Goal: Register for event/course

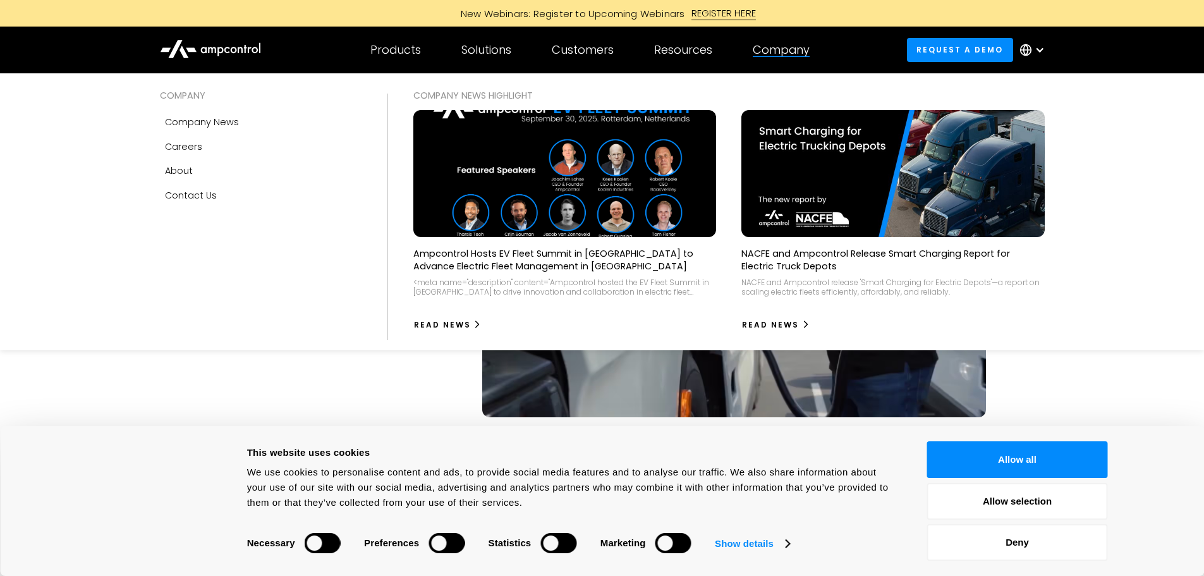
click at [784, 47] on div "Company" at bounding box center [781, 50] width 57 height 14
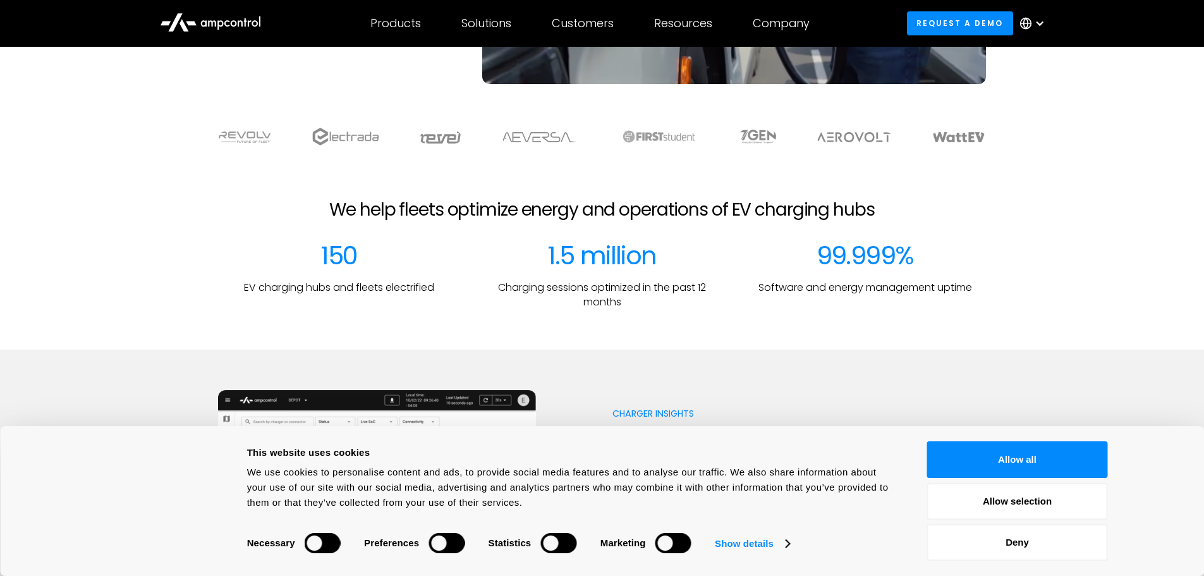
scroll to position [334, 0]
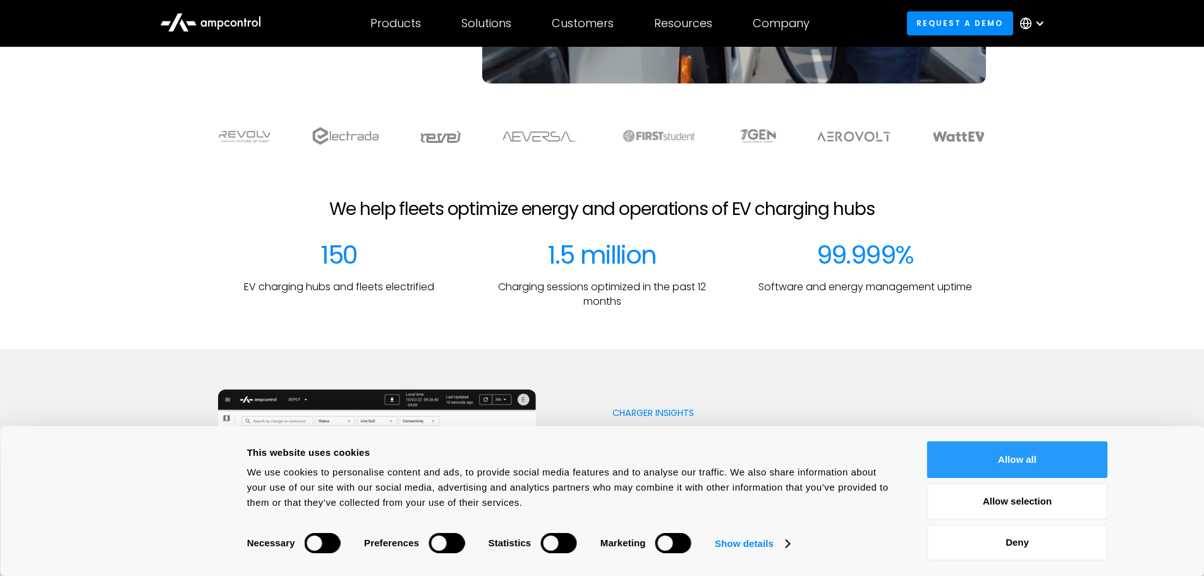
click at [979, 443] on button "Allow all" at bounding box center [1017, 459] width 181 height 37
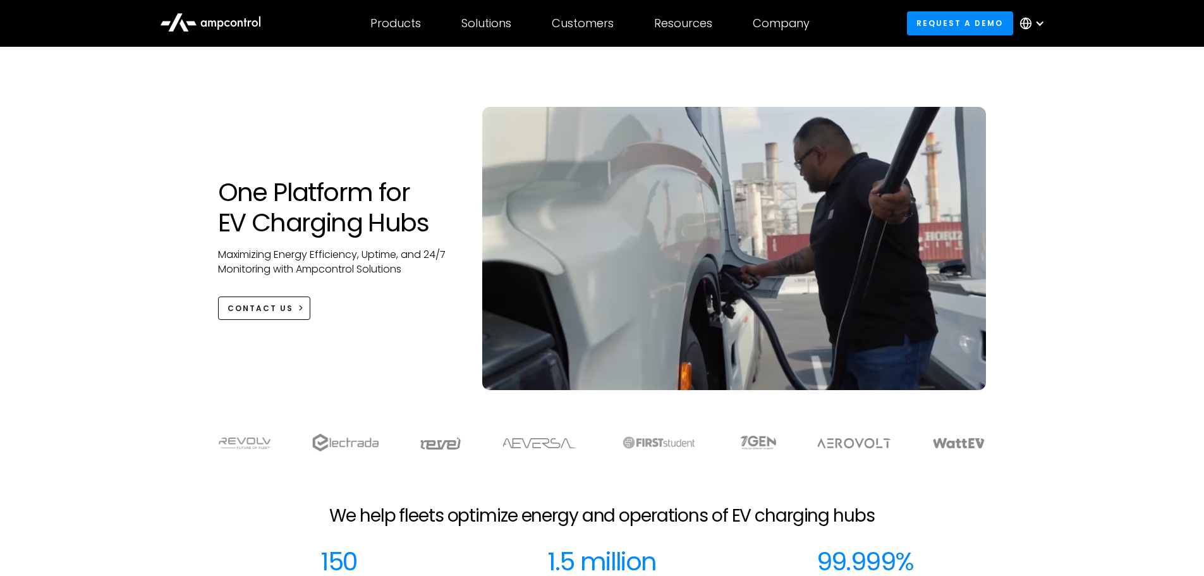
scroll to position [0, 0]
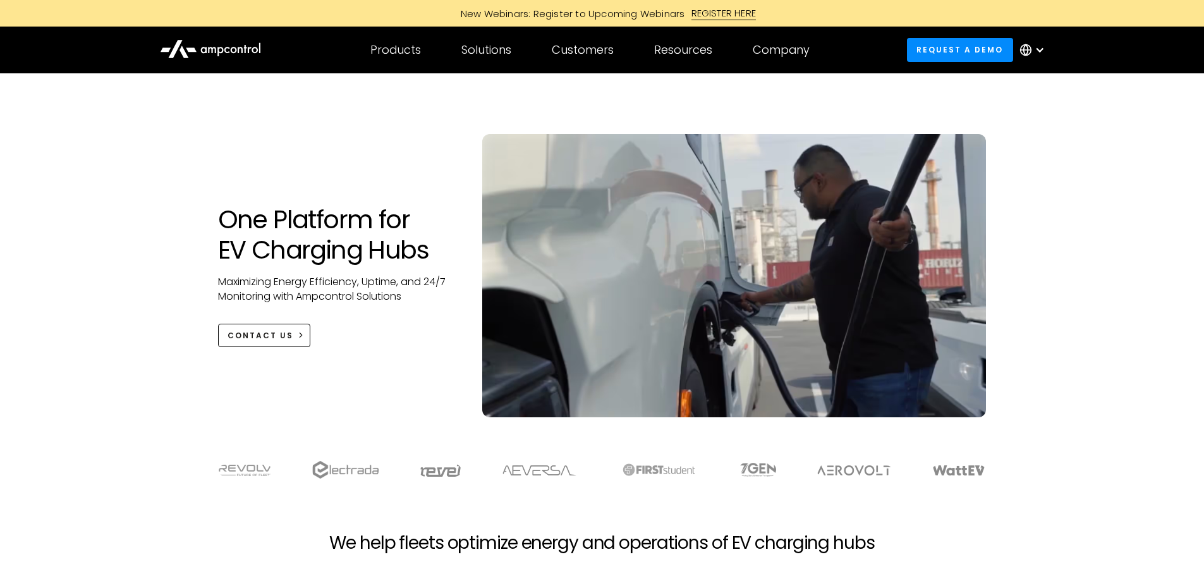
click at [745, 15] on div "REGISTER HERE" at bounding box center [723, 13] width 65 height 14
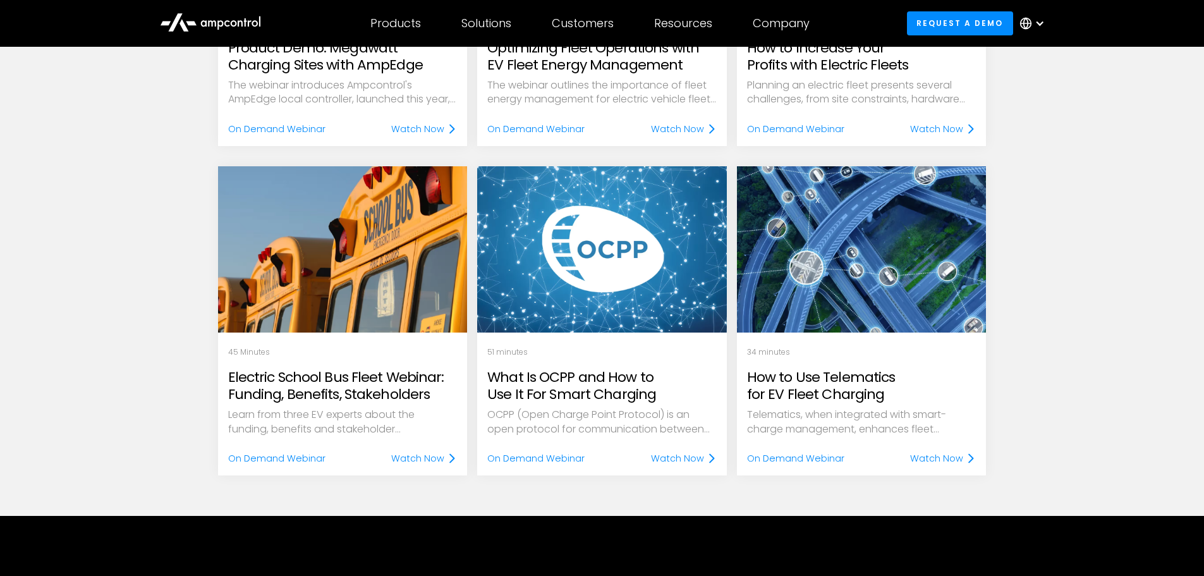
scroll to position [1288, 0]
